Goal: Task Accomplishment & Management: Use online tool/utility

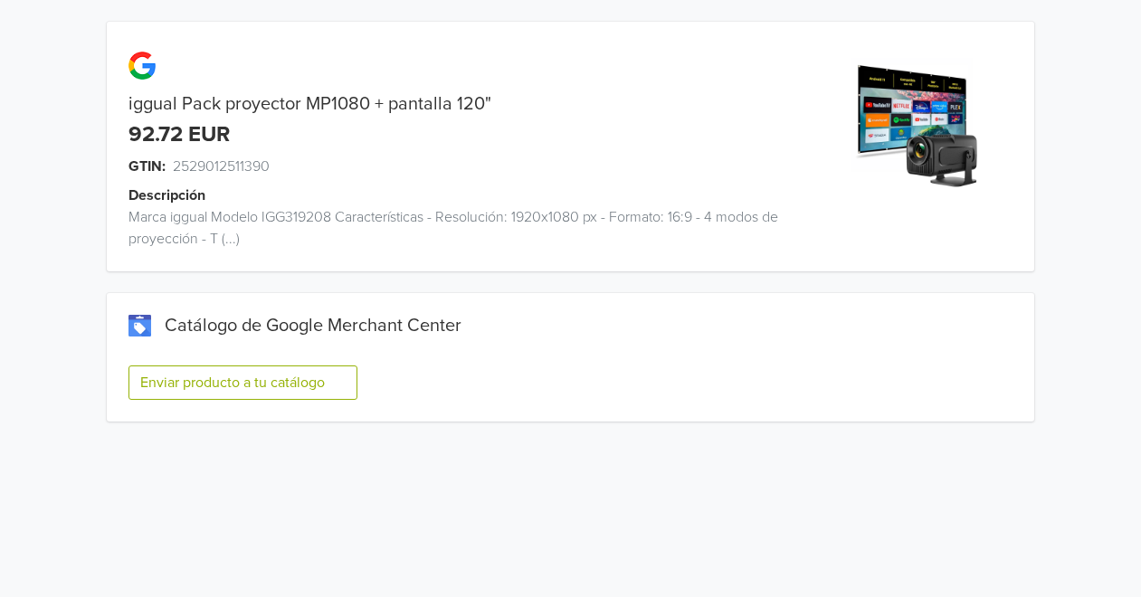
click at [262, 378] on button "Enviar producto a tu catálogo" at bounding box center [242, 383] width 229 height 34
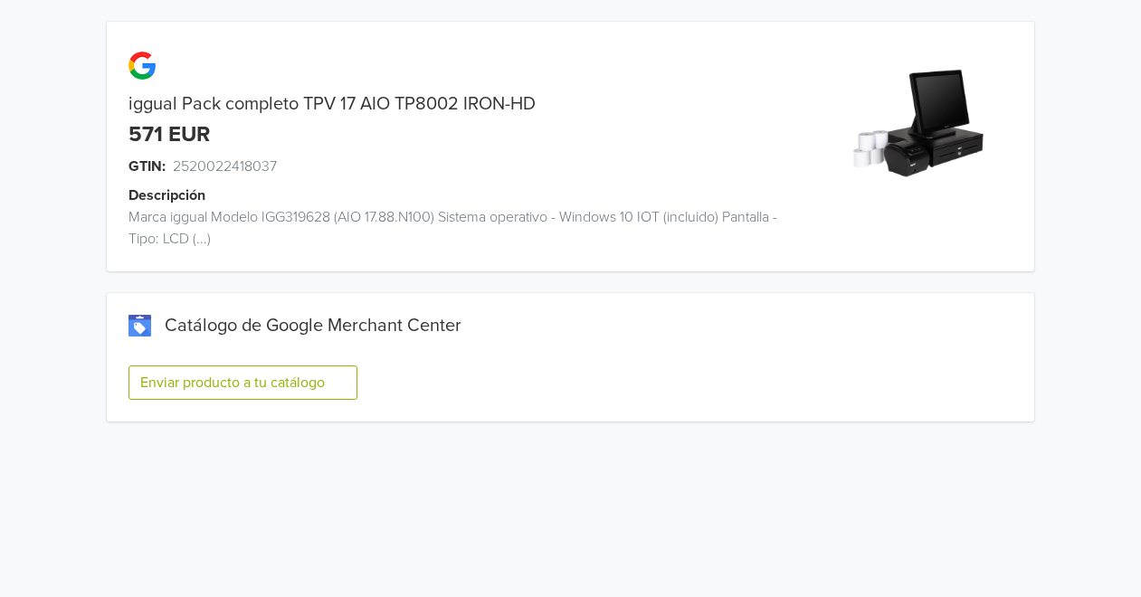
click at [338, 385] on button "Enviar producto a tu catálogo" at bounding box center [242, 383] width 229 height 34
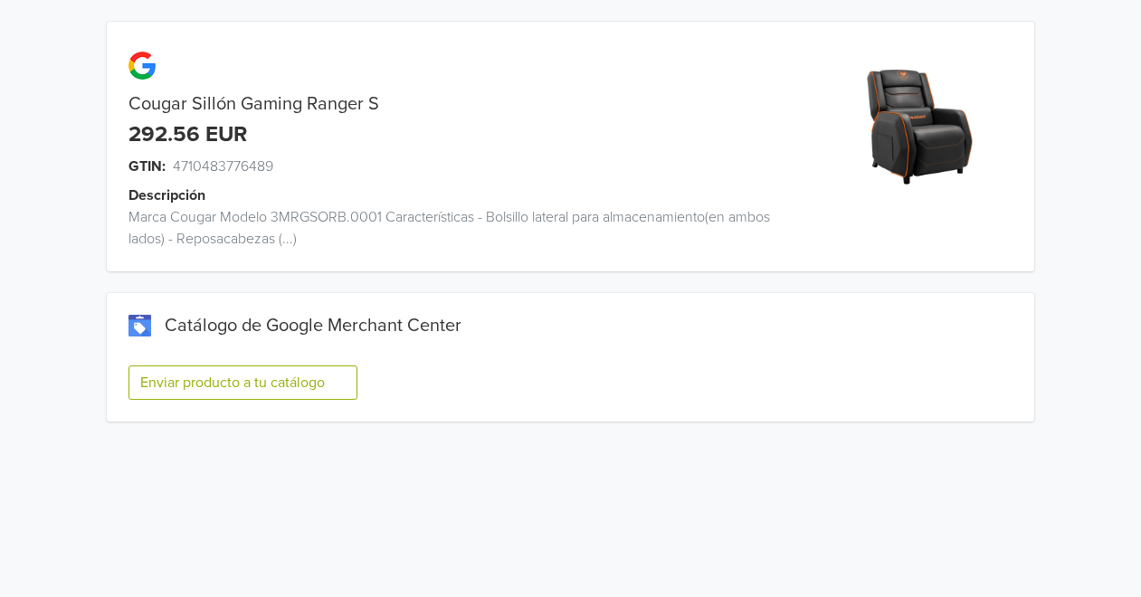
click at [311, 379] on button "Enviar producto a tu catálogo" at bounding box center [242, 383] width 229 height 34
